Goal: Information Seeking & Learning: Learn about a topic

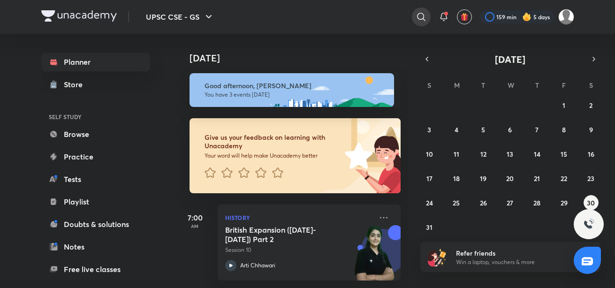
click at [420, 17] on icon at bounding box center [420, 16] width 11 height 11
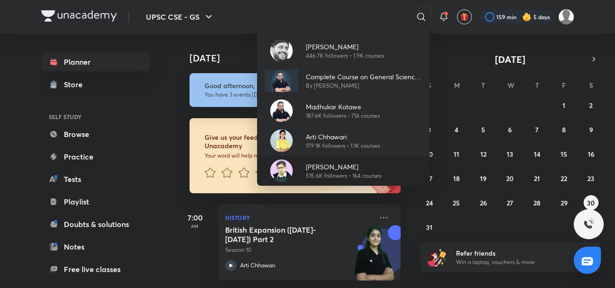
click at [319, 170] on p "[PERSON_NAME]" at bounding box center [343, 167] width 75 height 10
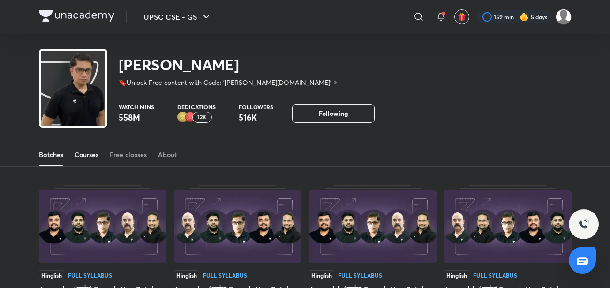
click at [83, 150] on link "Courses" at bounding box center [87, 154] width 24 height 22
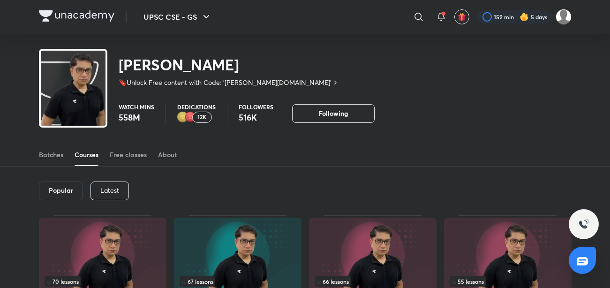
click at [116, 182] on div "Latest" at bounding box center [109, 190] width 38 height 19
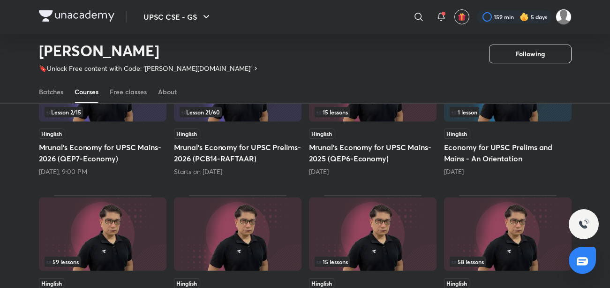
scroll to position [147, 0]
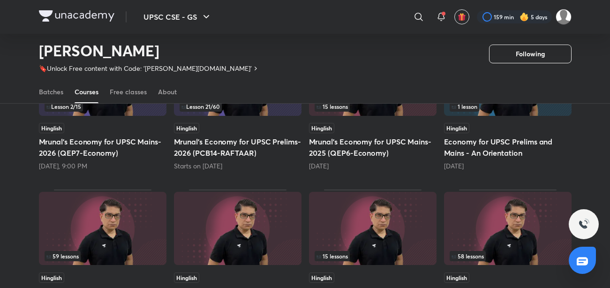
click at [216, 167] on div "Starts on [DATE]" at bounding box center [237, 165] width 127 height 9
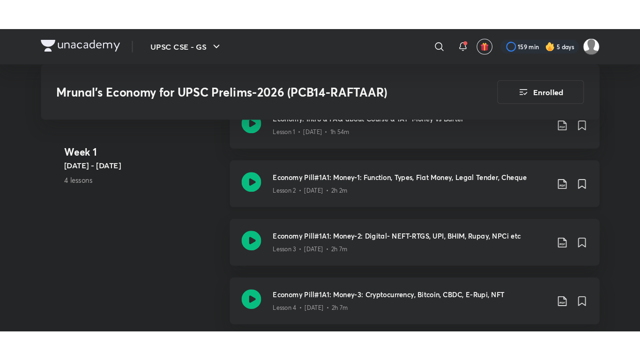
scroll to position [533, 0]
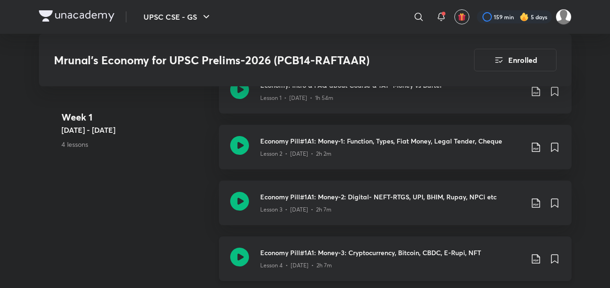
click at [232, 260] on icon at bounding box center [239, 256] width 19 height 19
